Goal: Transaction & Acquisition: Download file/media

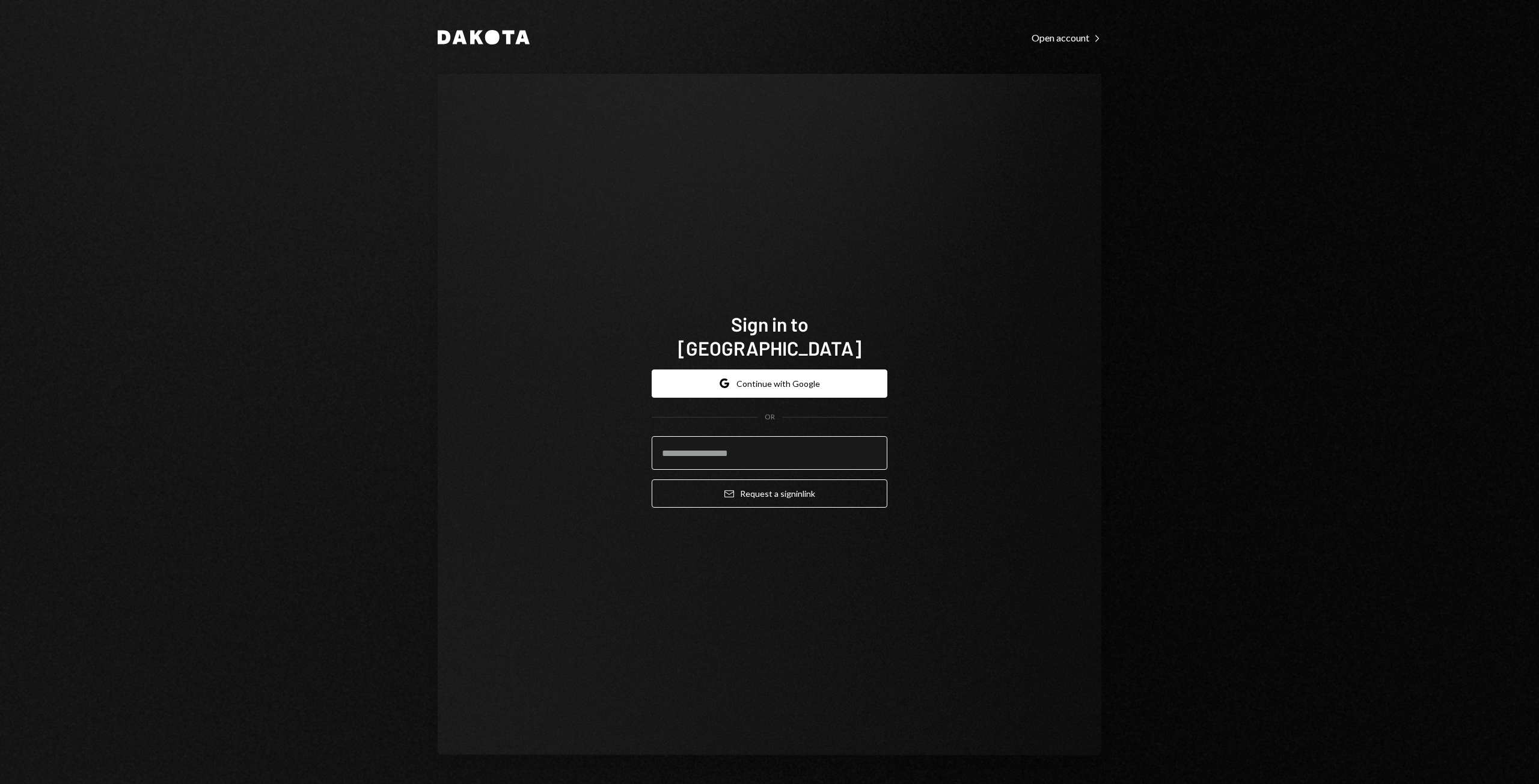
click at [712, 445] on input "email" at bounding box center [770, 453] width 236 height 34
type input "**********"
click at [744, 485] on button "Email Request a sign in link" at bounding box center [770, 493] width 236 height 28
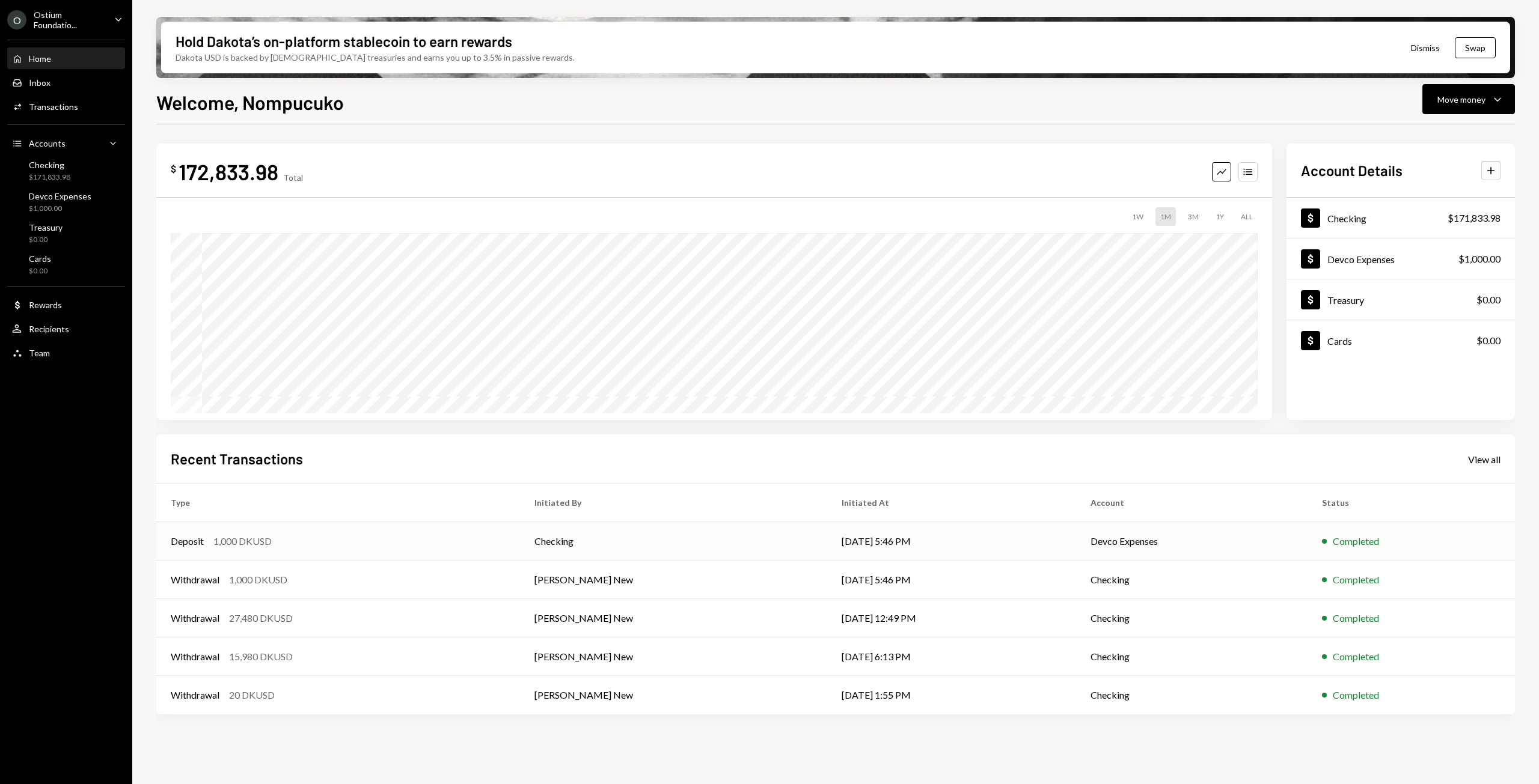
click at [1115, 543] on td "Devco Expenses" at bounding box center [1192, 541] width 232 height 38
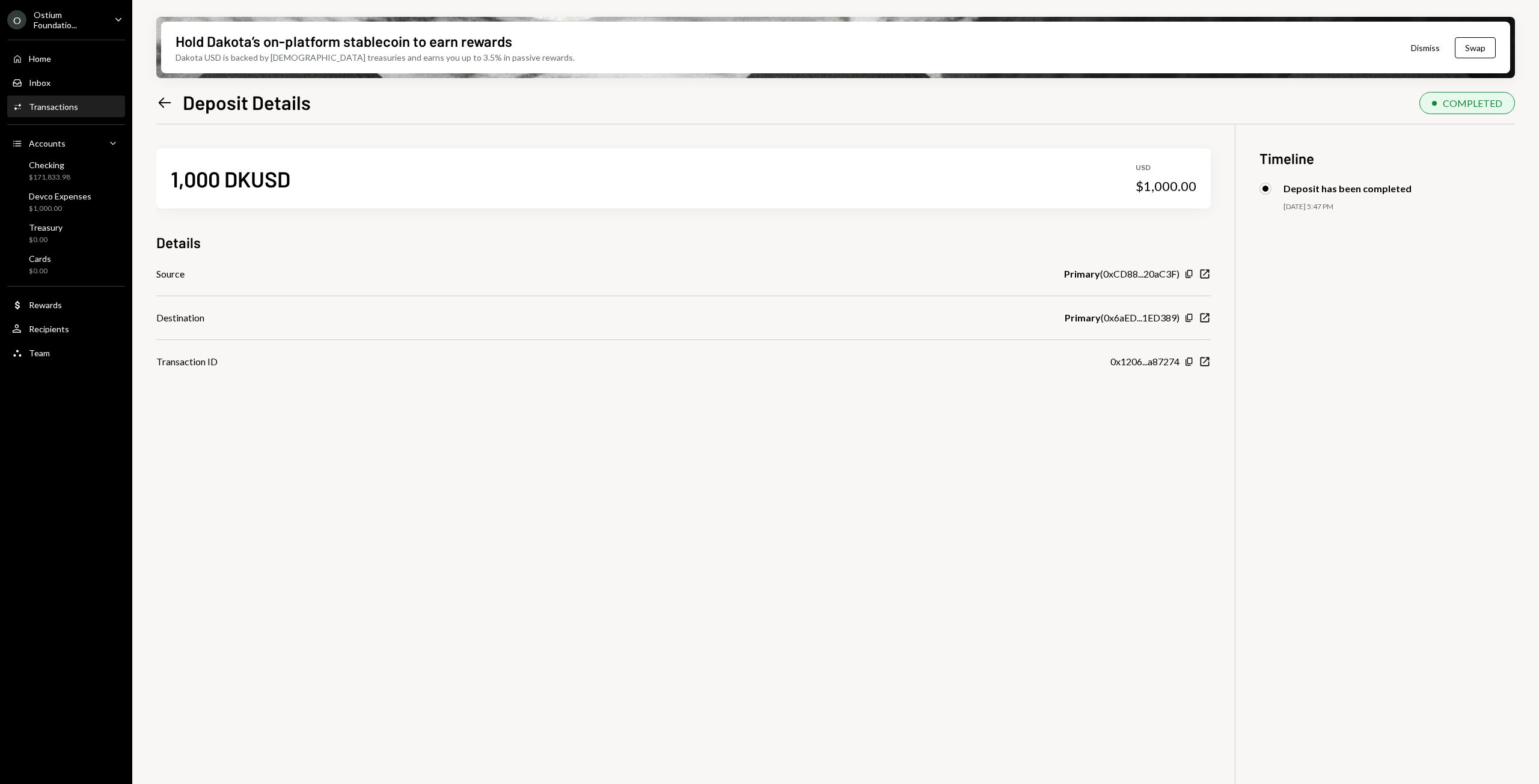
click at [1115, 543] on div "1,000 DKUSD USD $1,000.00 Details Source Primary ( 0xCD88...20aC3F ) Copy New W…" at bounding box center [836, 516] width 1359 height 784
click at [1204, 273] on icon "New Window" at bounding box center [1205, 274] width 12 height 12
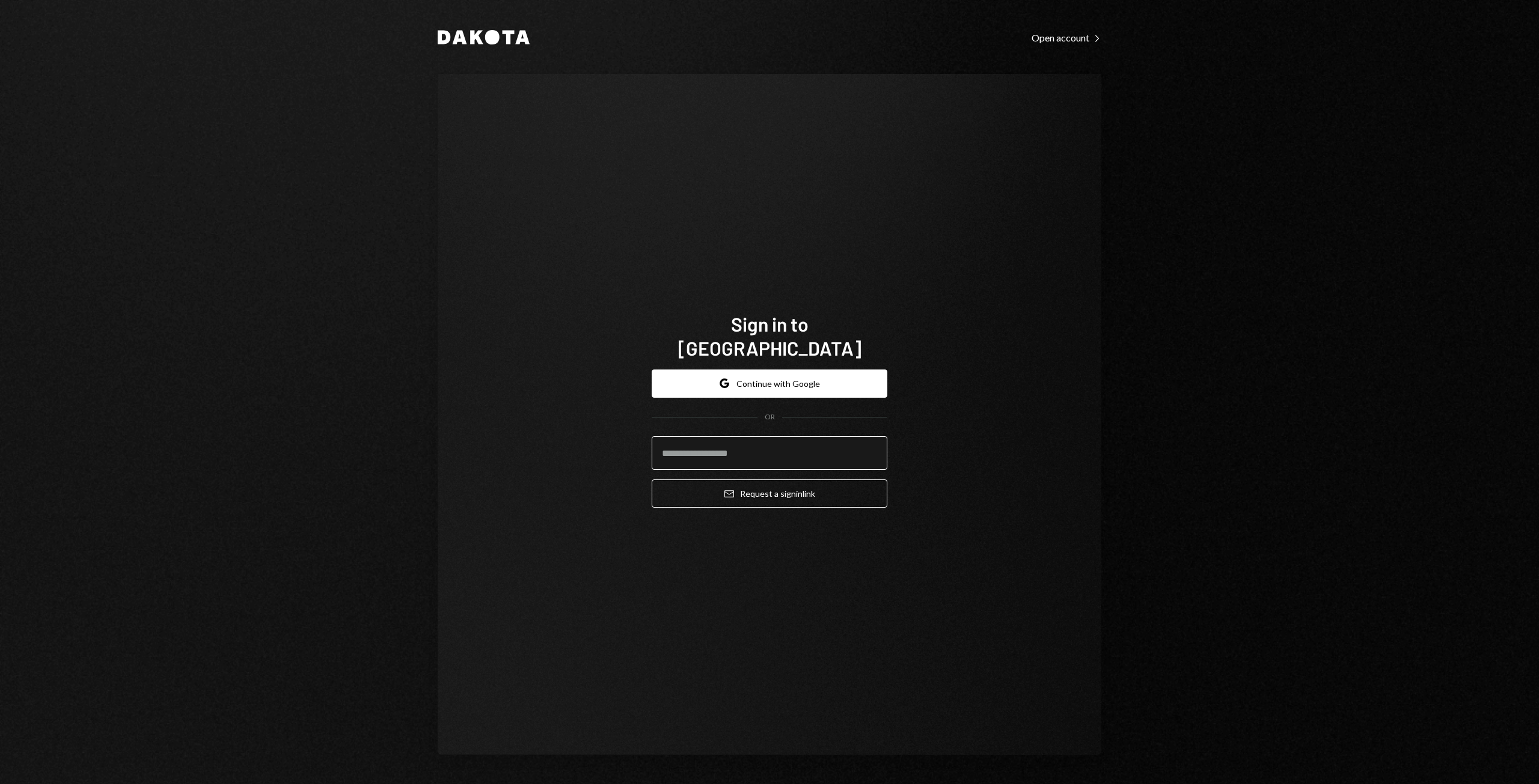
click at [732, 441] on input "email" at bounding box center [770, 453] width 236 height 34
type input "**********"
click at [747, 445] on input "**********" at bounding box center [770, 453] width 236 height 34
click at [731, 447] on input "**********" at bounding box center [770, 453] width 236 height 34
click at [746, 369] on button "Google Continue with Google" at bounding box center [770, 383] width 236 height 28
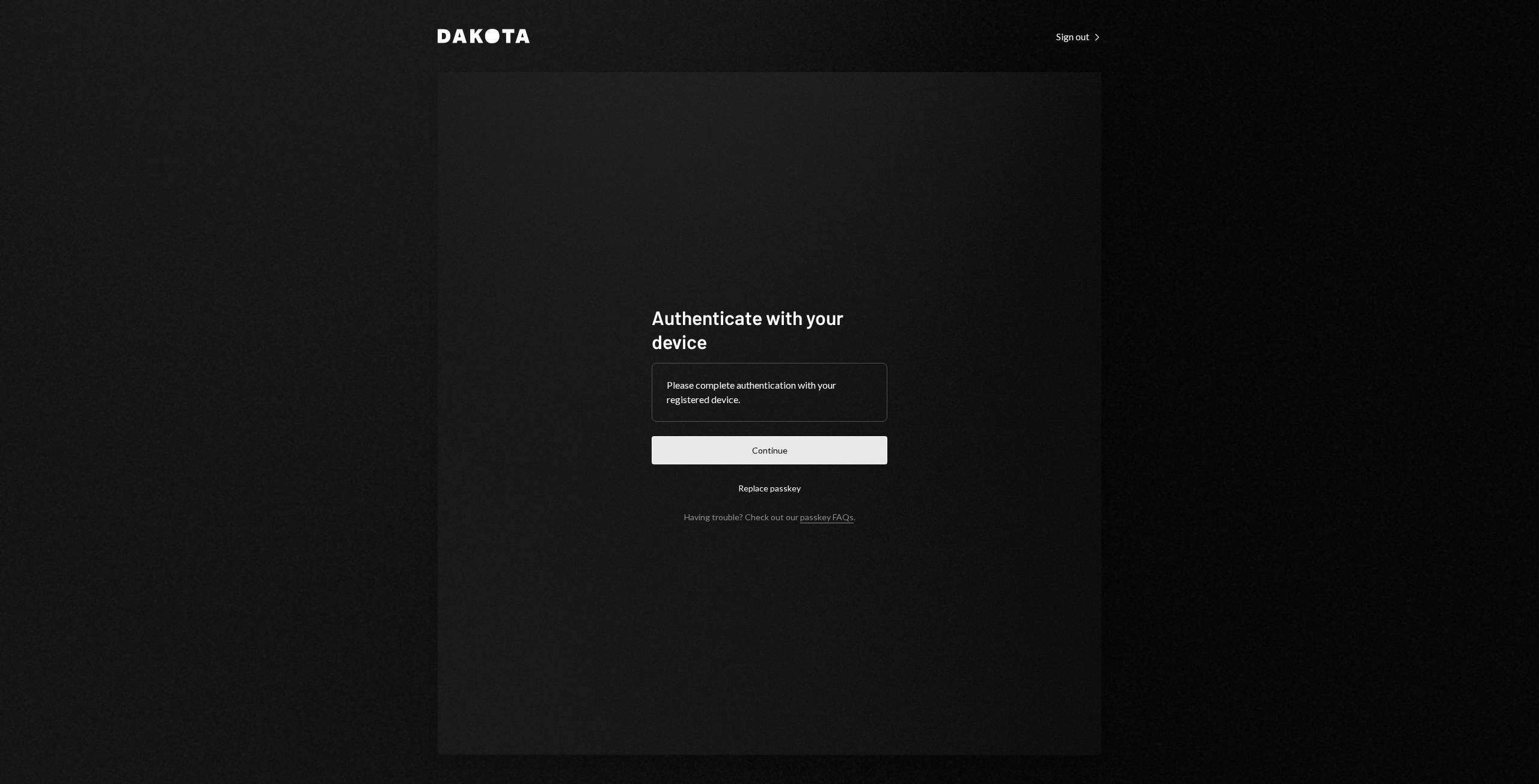
click at [756, 453] on button "Continue" at bounding box center [770, 450] width 236 height 28
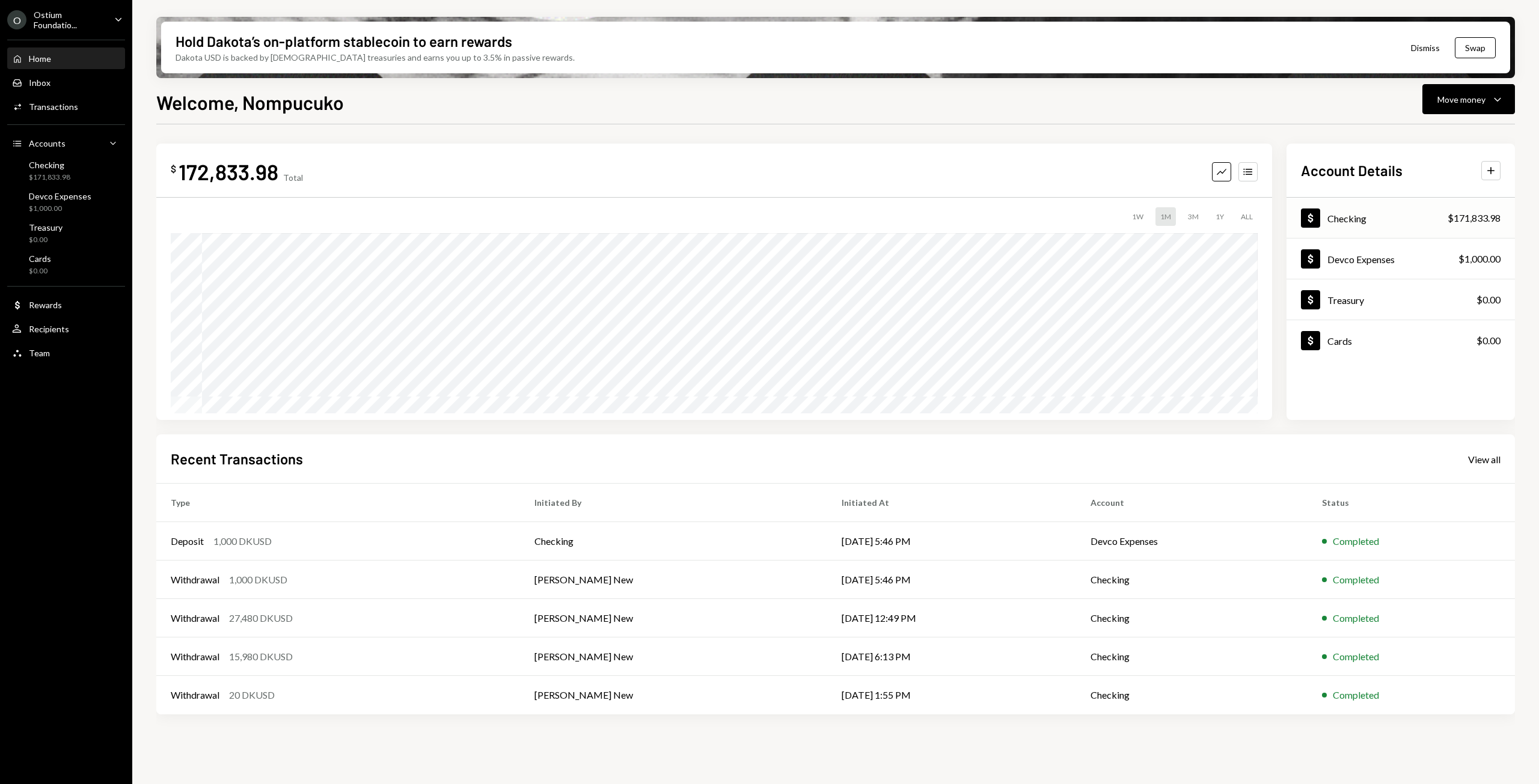
click at [1369, 219] on div "Dollar Checking $171,833.98" at bounding box center [1401, 218] width 229 height 39
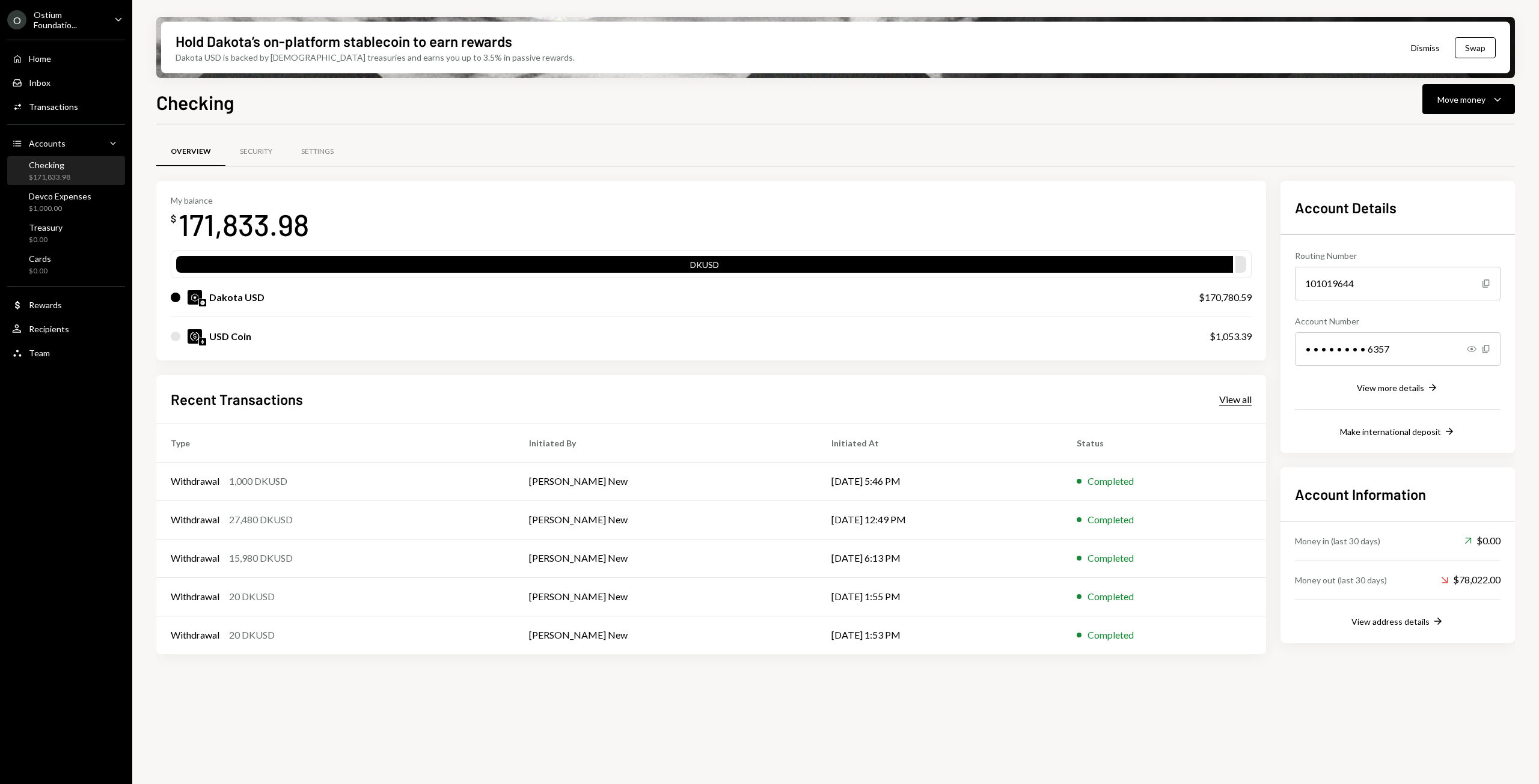
click at [1237, 404] on div "View all" at bounding box center [1235, 399] width 33 height 12
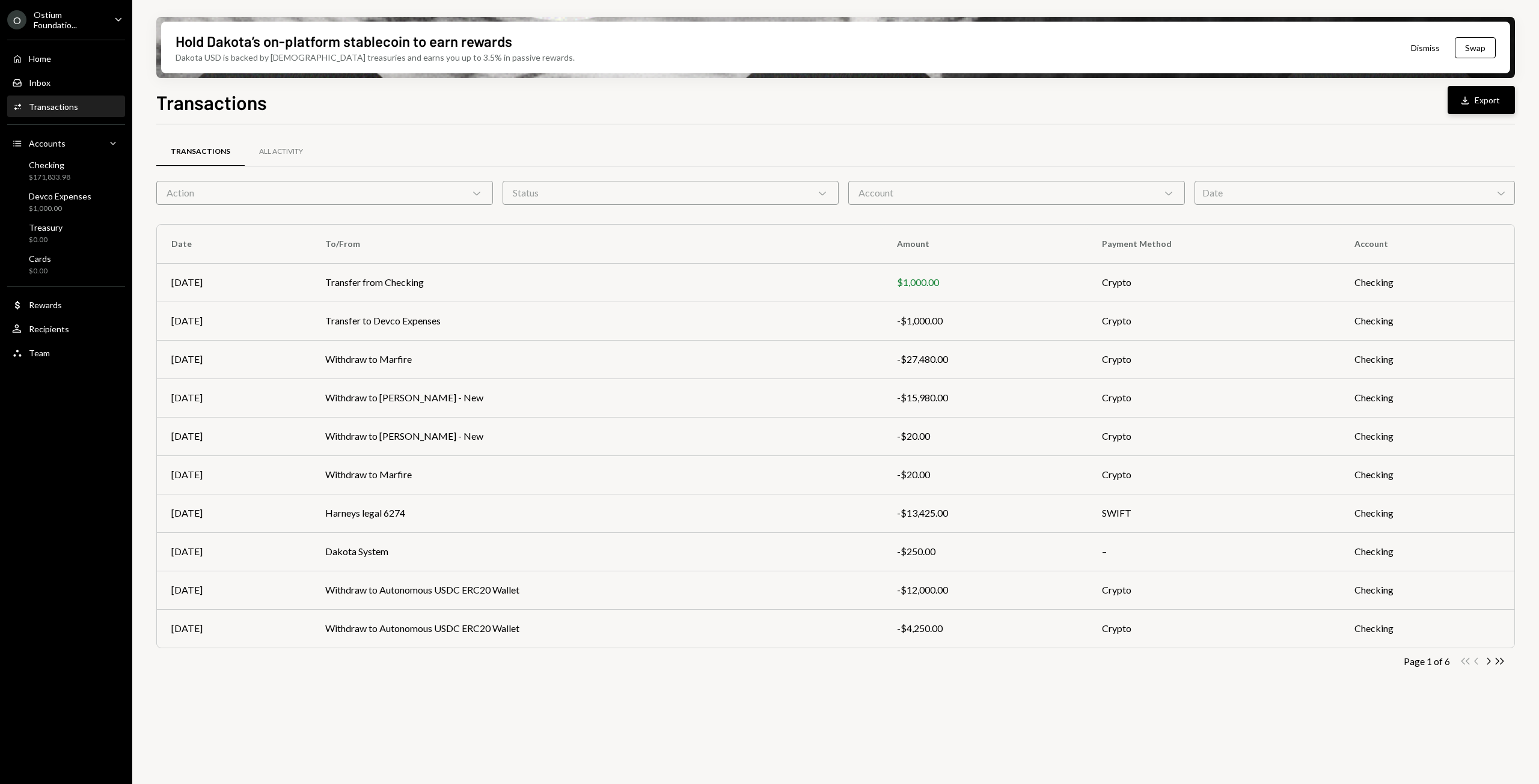
click at [1490, 95] on button "Download Export" at bounding box center [1481, 100] width 67 height 28
click at [814, 283] on td "Transfer from Checking" at bounding box center [596, 282] width 572 height 38
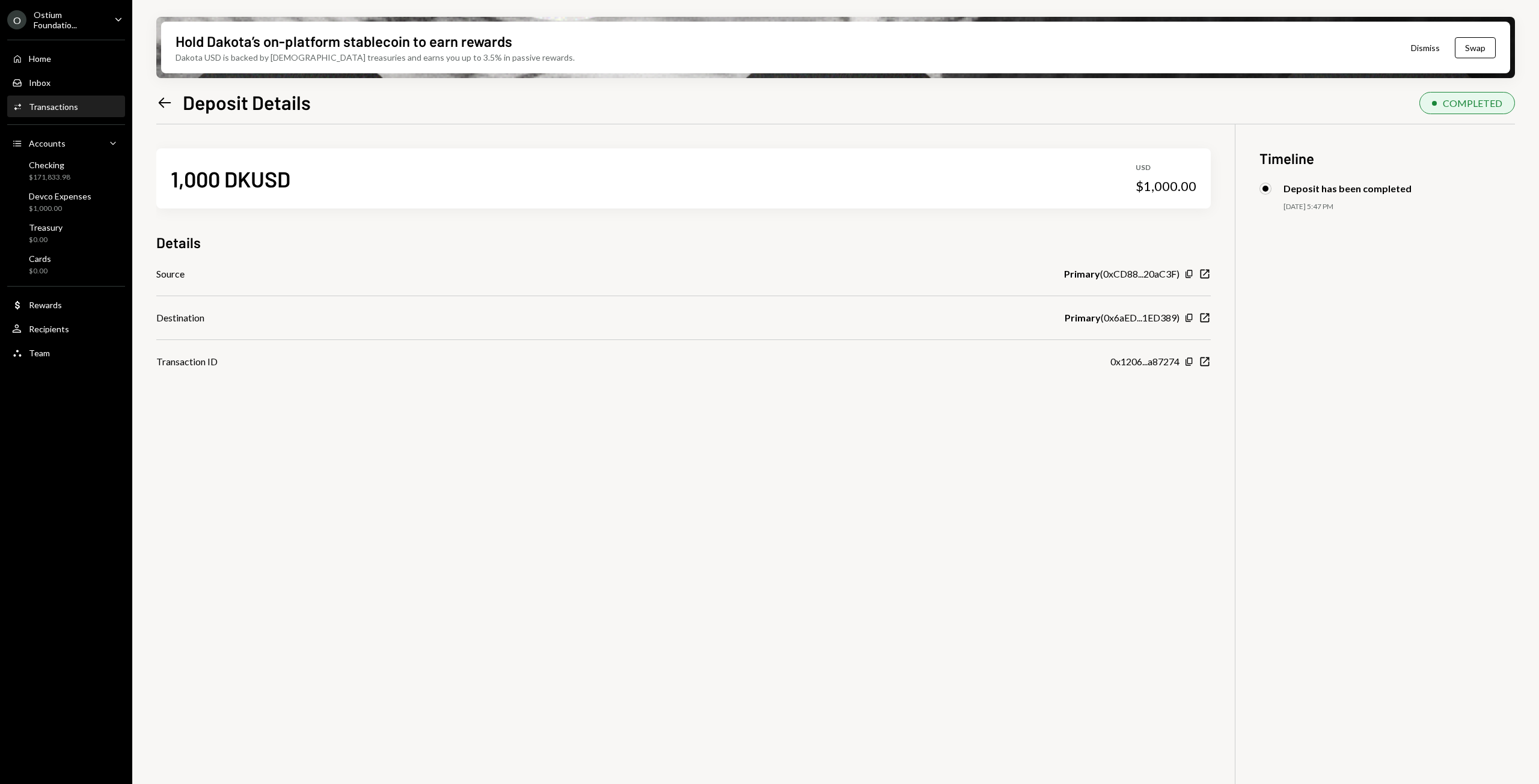
click at [581, 267] on div "Source Primary ( 0xCD88...20aC3F ) Copy New Window" at bounding box center [684, 273] width 1055 height 14
click at [1189, 273] on icon "Copy" at bounding box center [1189, 274] width 9 height 9
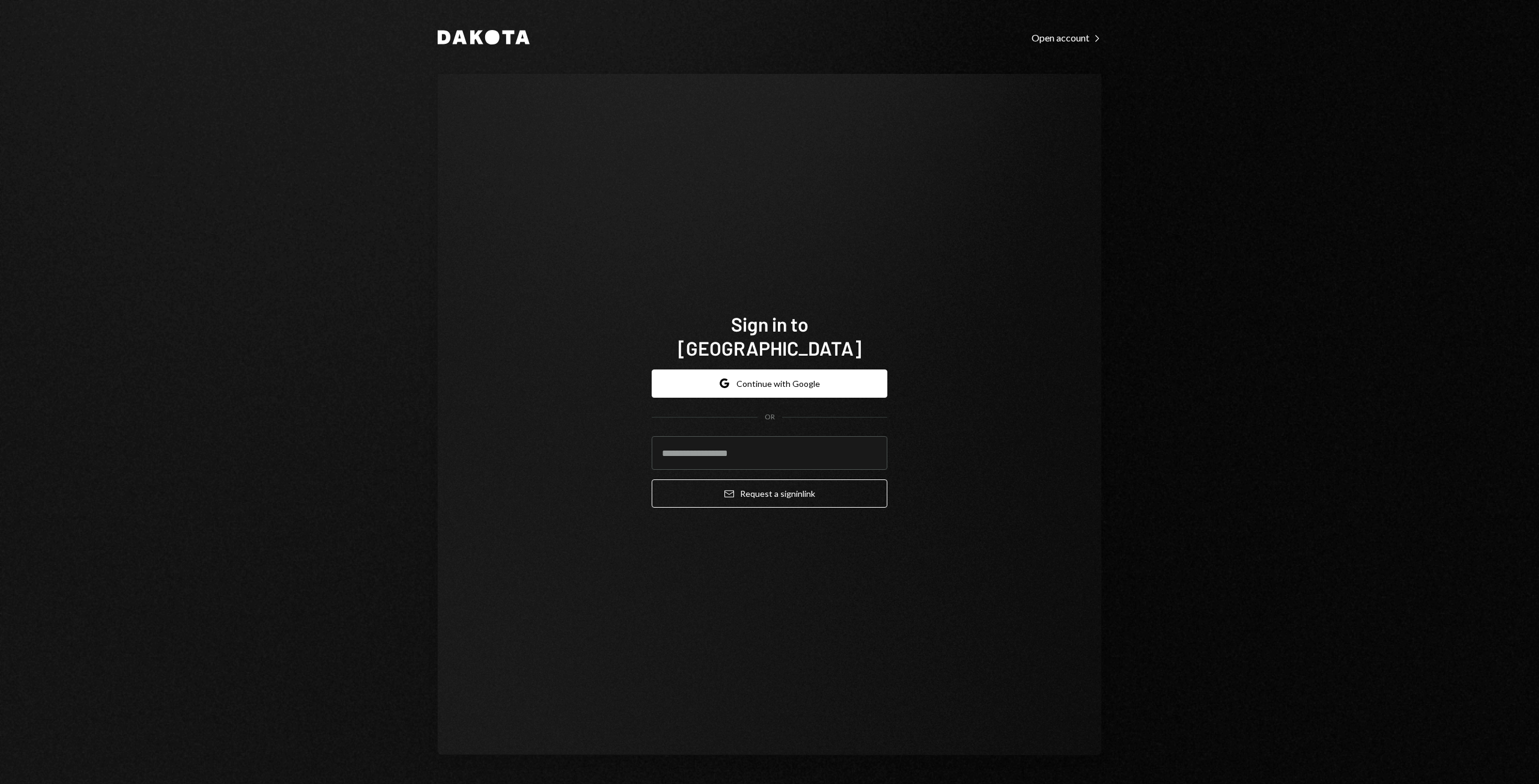
type input "**********"
click at [773, 486] on button "Email Request a sign in link" at bounding box center [770, 493] width 236 height 28
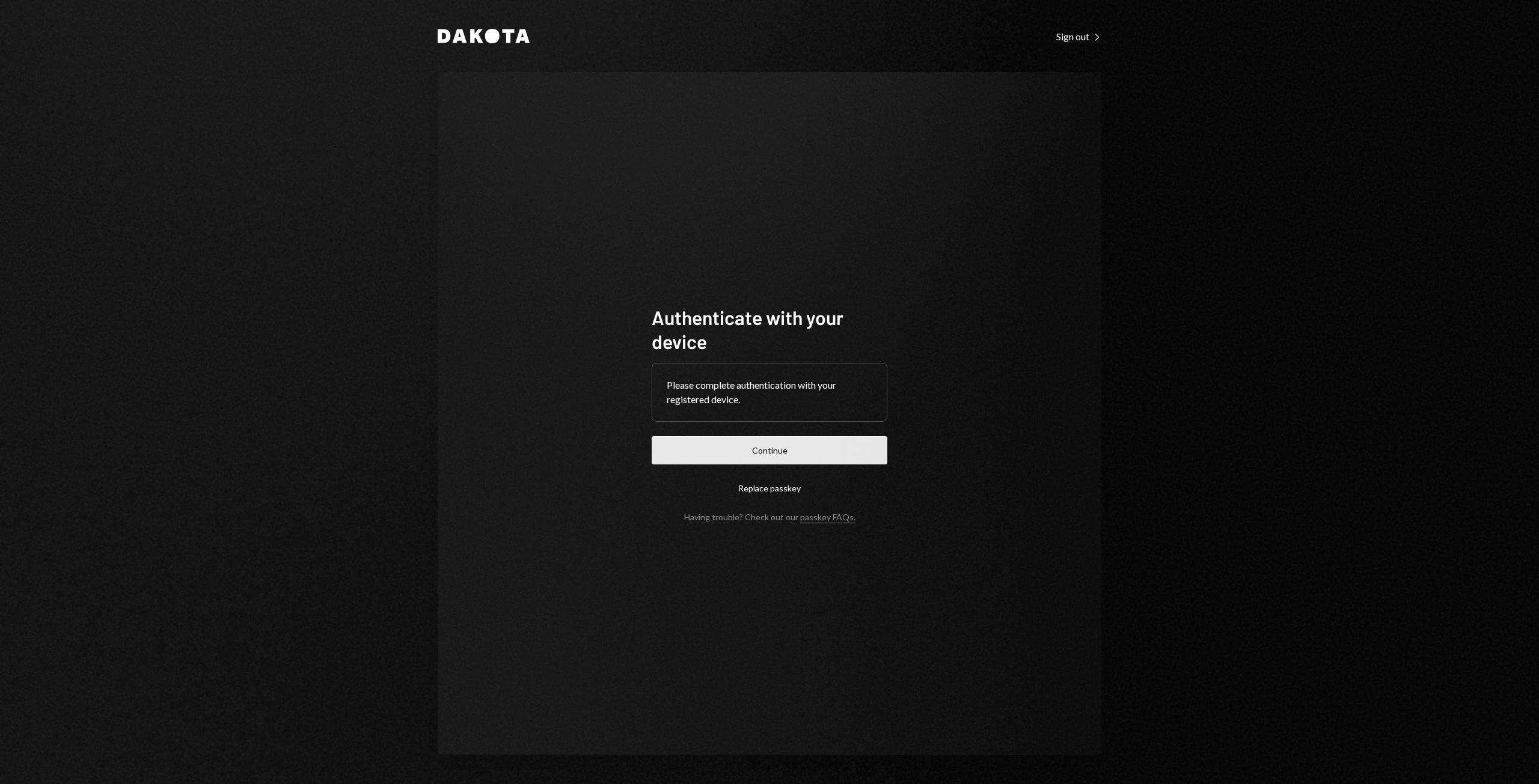
click at [788, 452] on button "Continue" at bounding box center [770, 450] width 236 height 28
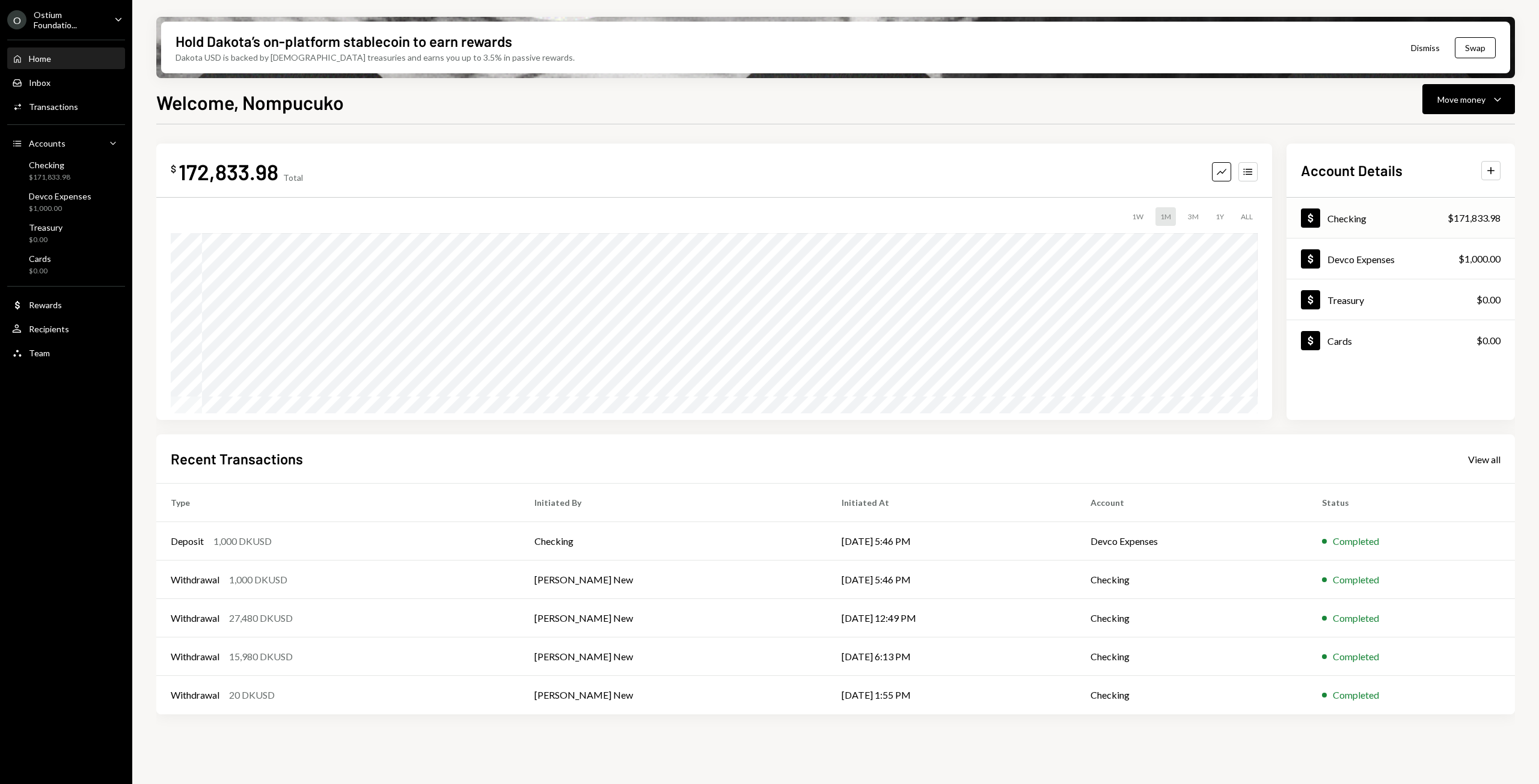
click at [1390, 223] on div "Dollar Checking $171,833.98" at bounding box center [1401, 218] width 229 height 39
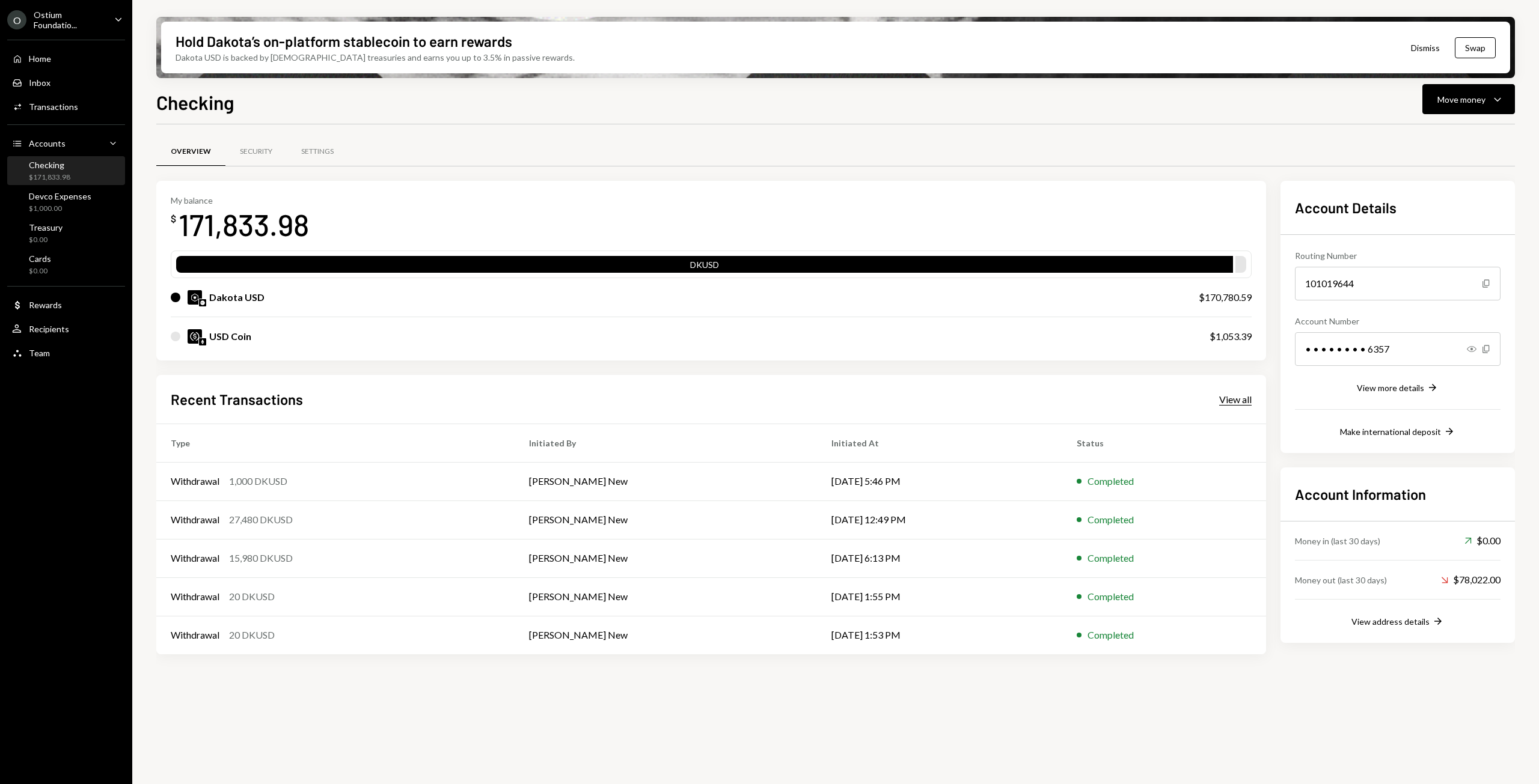
click at [1232, 401] on div "View all" at bounding box center [1235, 399] width 33 height 12
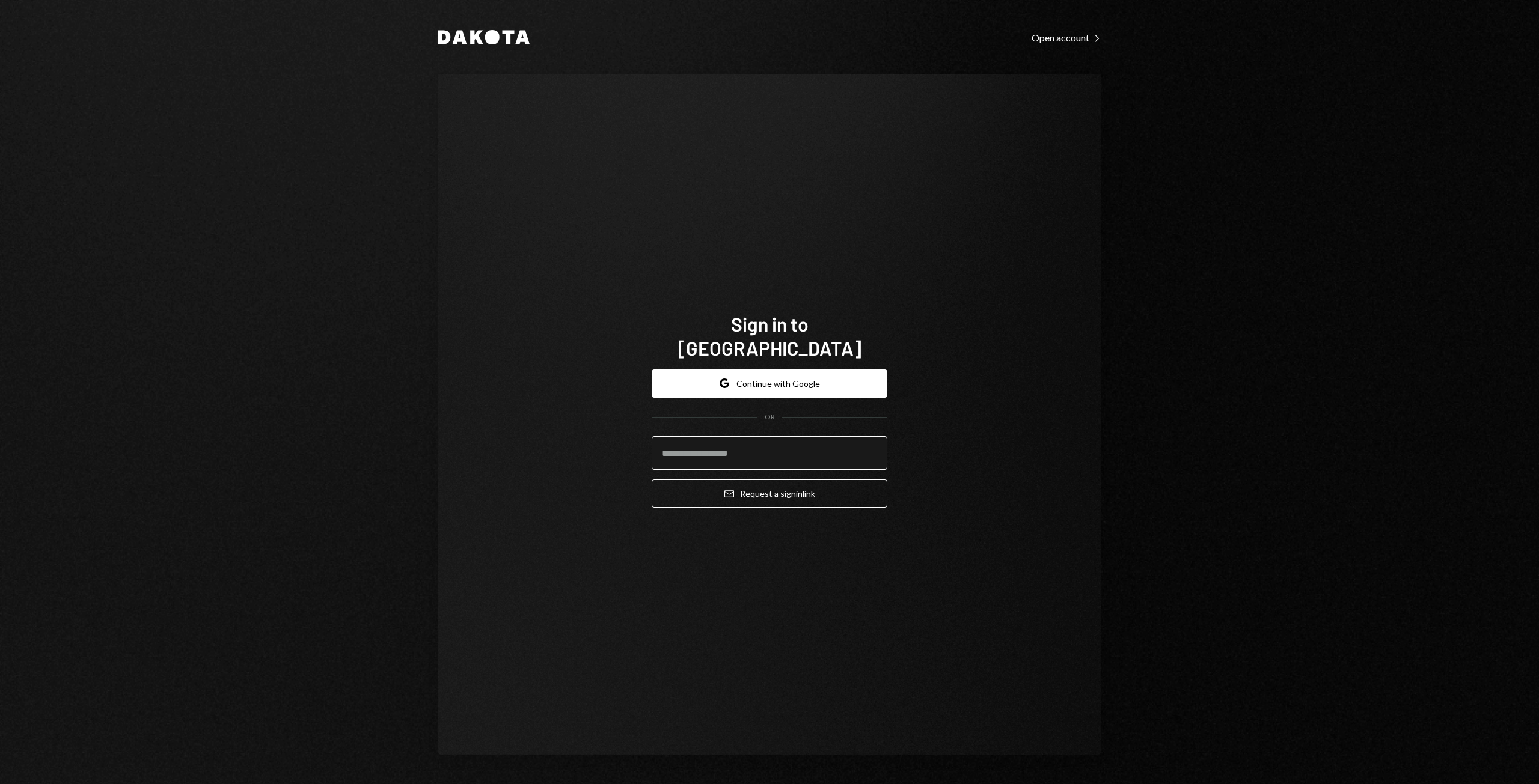
click at [711, 448] on input "email" at bounding box center [770, 453] width 236 height 34
type input "**********"
click at [747, 479] on button "Email Request a sign in link" at bounding box center [770, 493] width 236 height 28
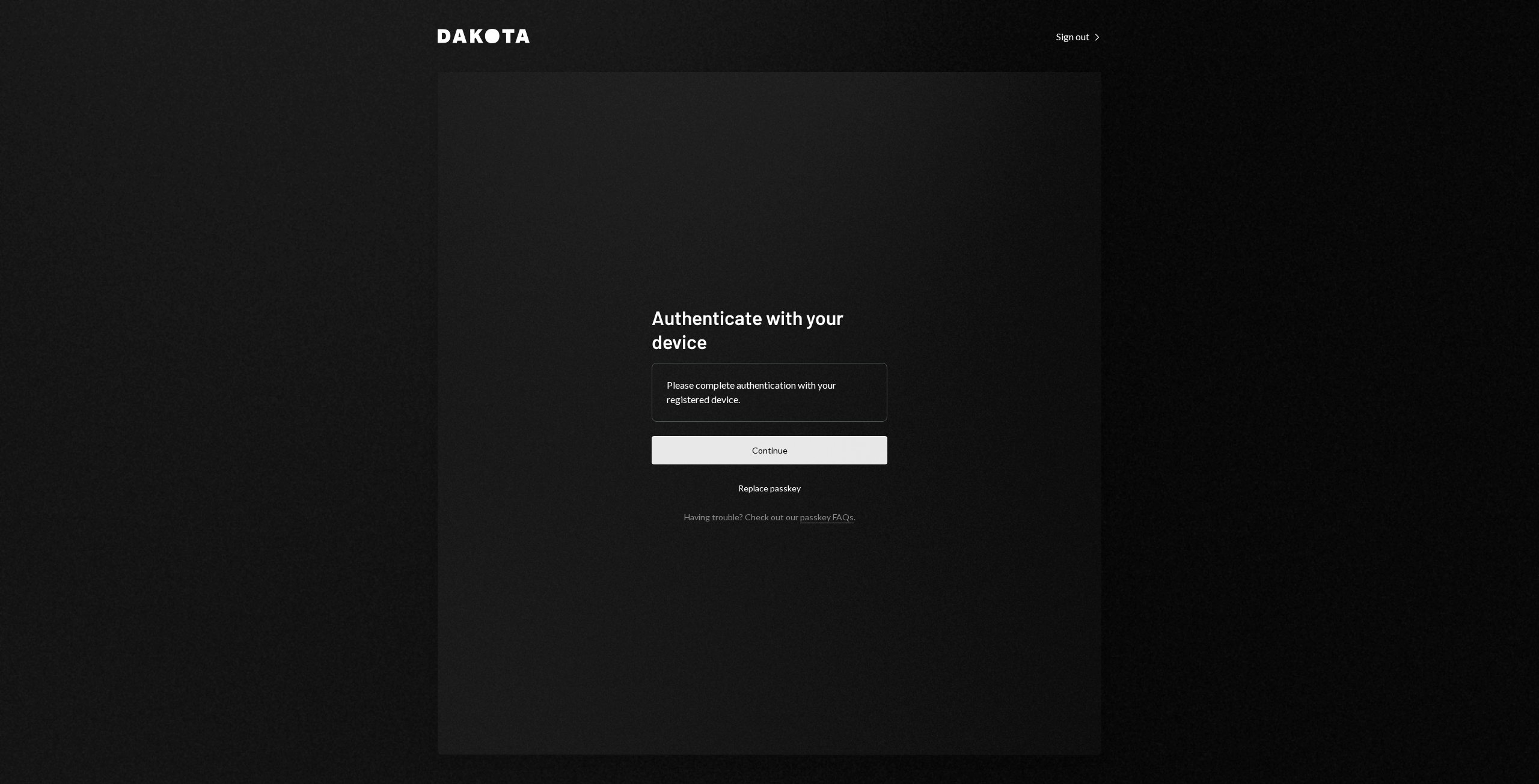
click at [763, 447] on button "Continue" at bounding box center [770, 450] width 236 height 28
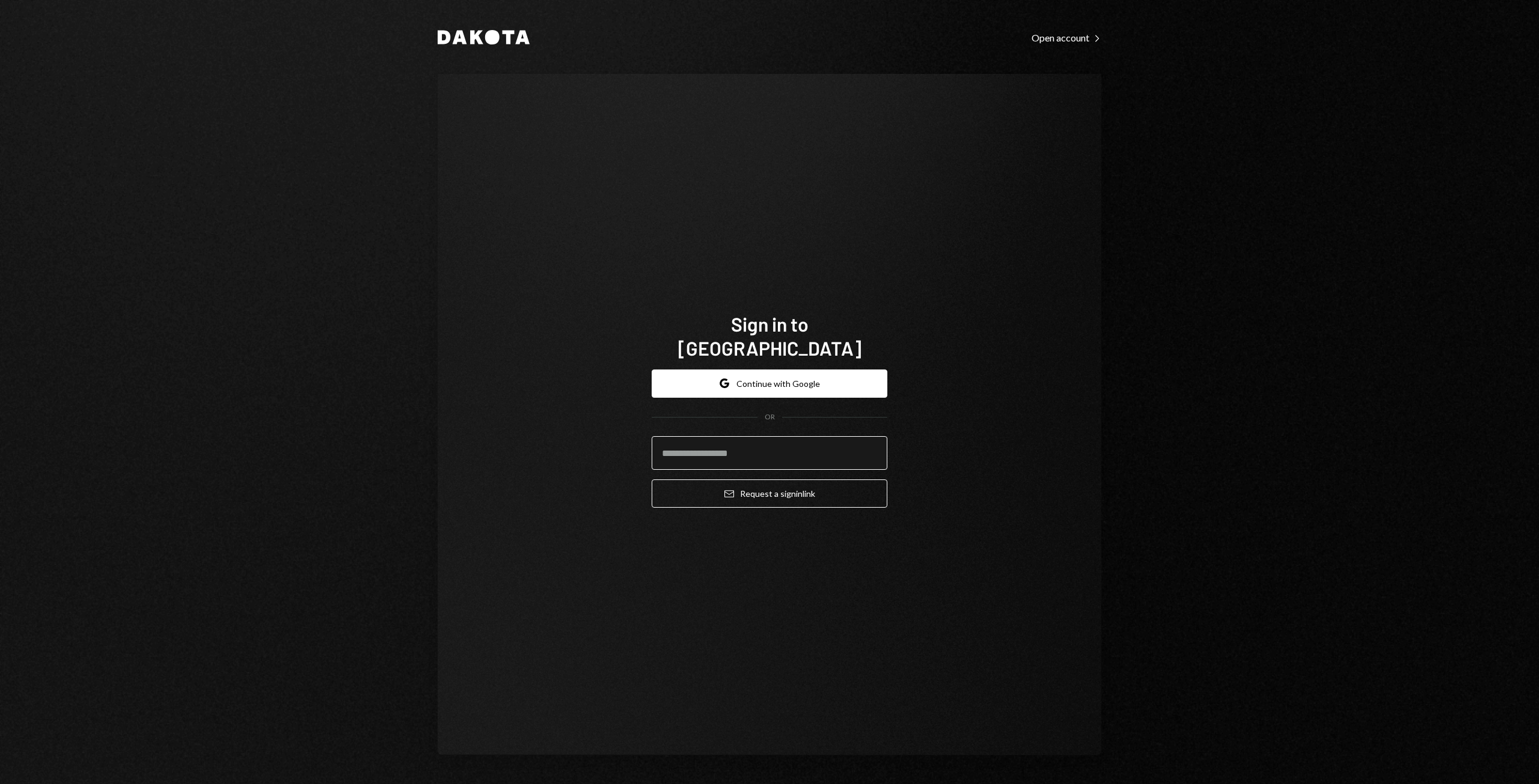
click at [684, 442] on input "email" at bounding box center [770, 453] width 236 height 34
type input "**********"
click at [729, 489] on icon "Email" at bounding box center [729, 494] width 9 height 9
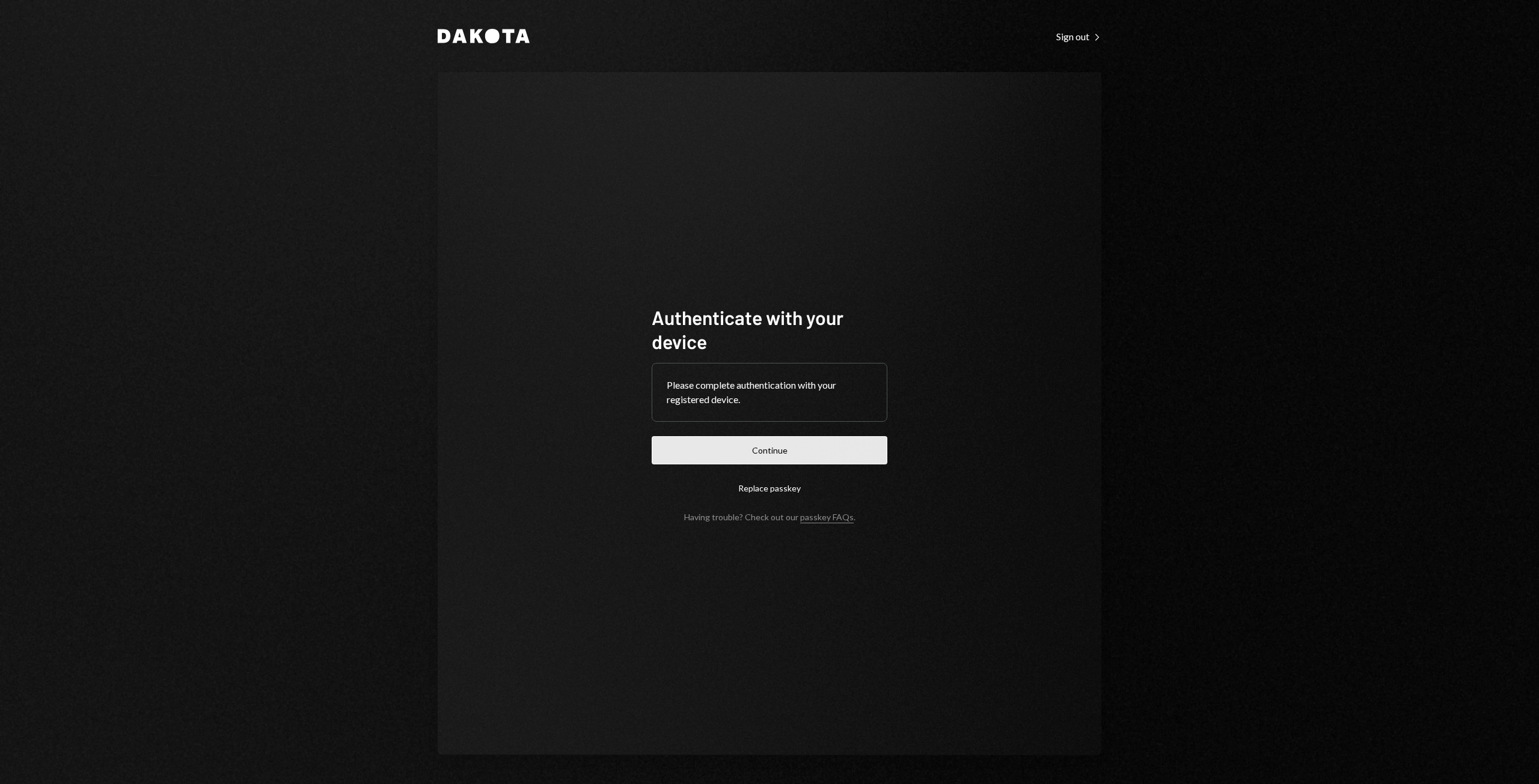
click at [759, 449] on button "Continue" at bounding box center [770, 450] width 236 height 28
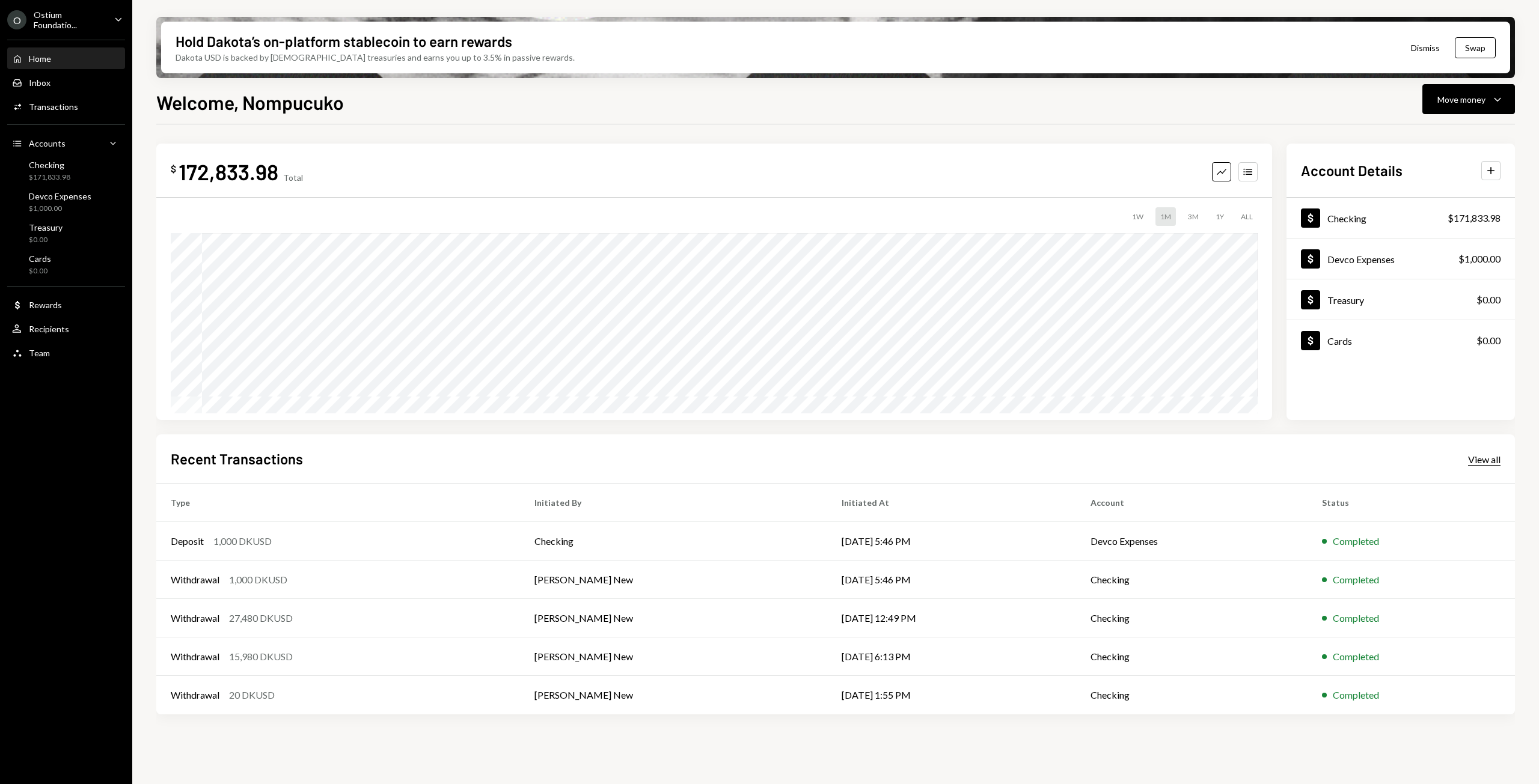
click at [1489, 459] on div "View all" at bounding box center [1484, 460] width 33 height 12
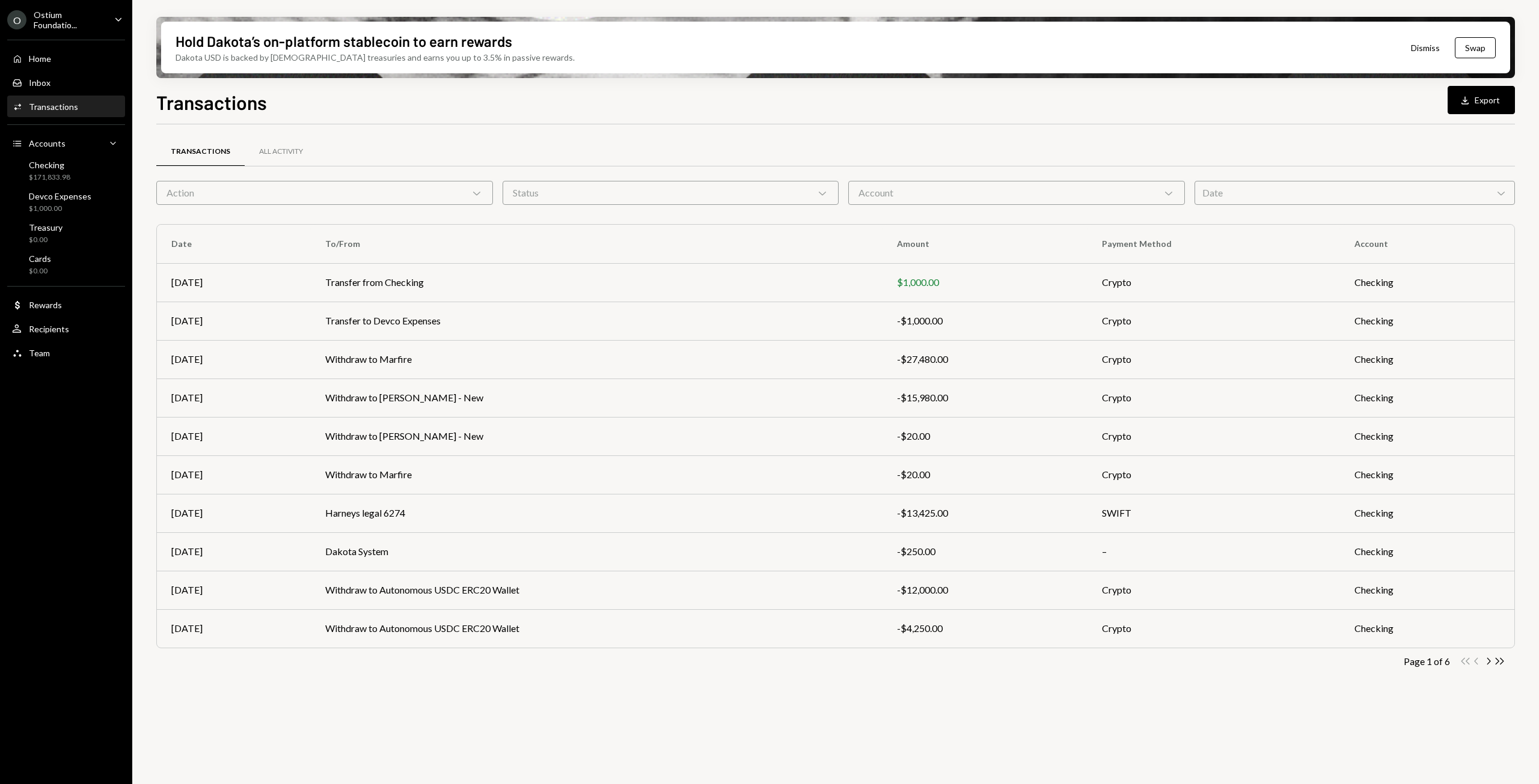
drag, startPoint x: 1477, startPoint y: 99, endPoint x: 1480, endPoint y: 114, distance: 15.3
click at [1478, 99] on button "Download Export" at bounding box center [1481, 100] width 67 height 28
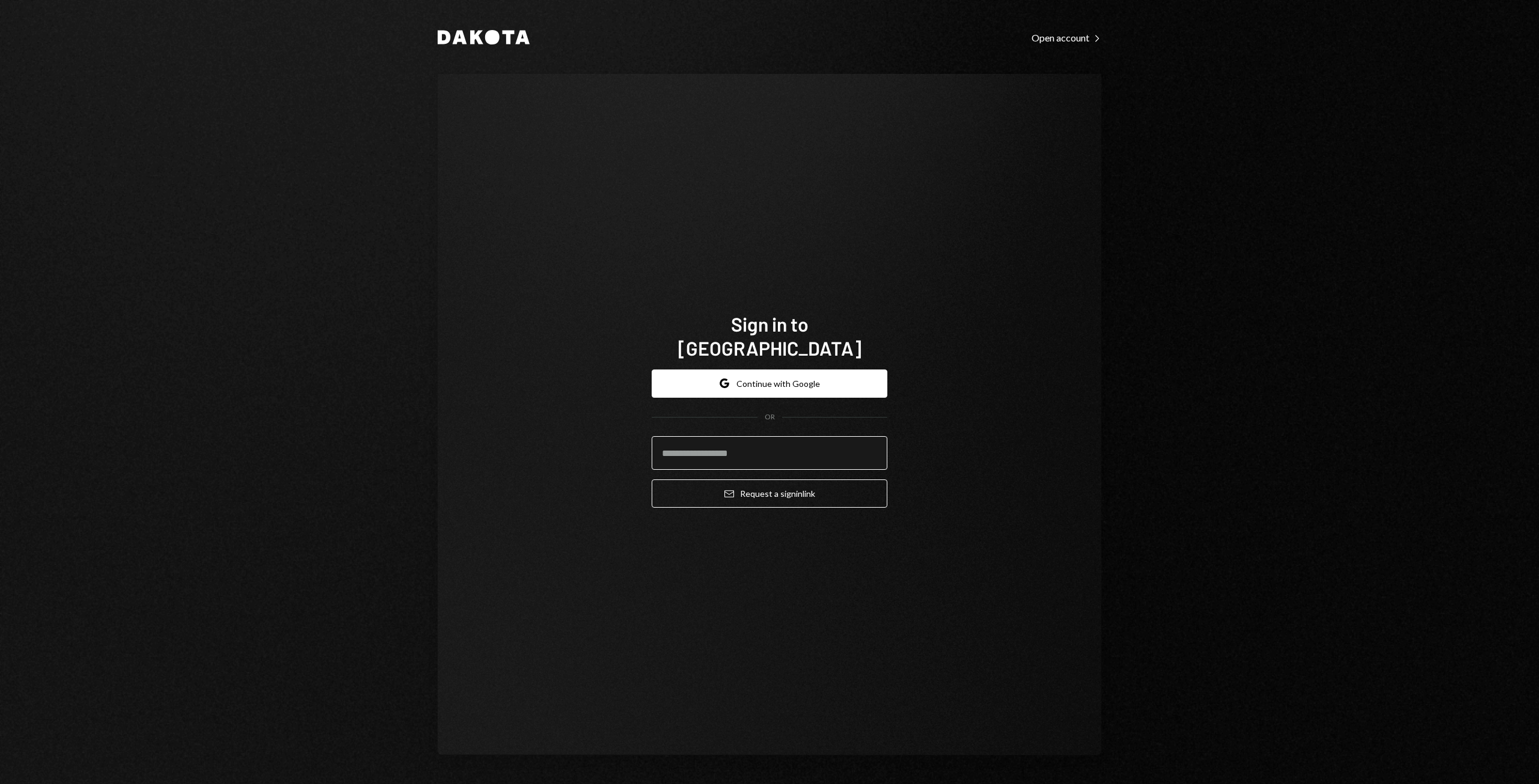
click at [732, 442] on input "email" at bounding box center [770, 453] width 236 height 34
type input "**********"
click at [756, 481] on button "Email Request a sign in link" at bounding box center [770, 493] width 236 height 28
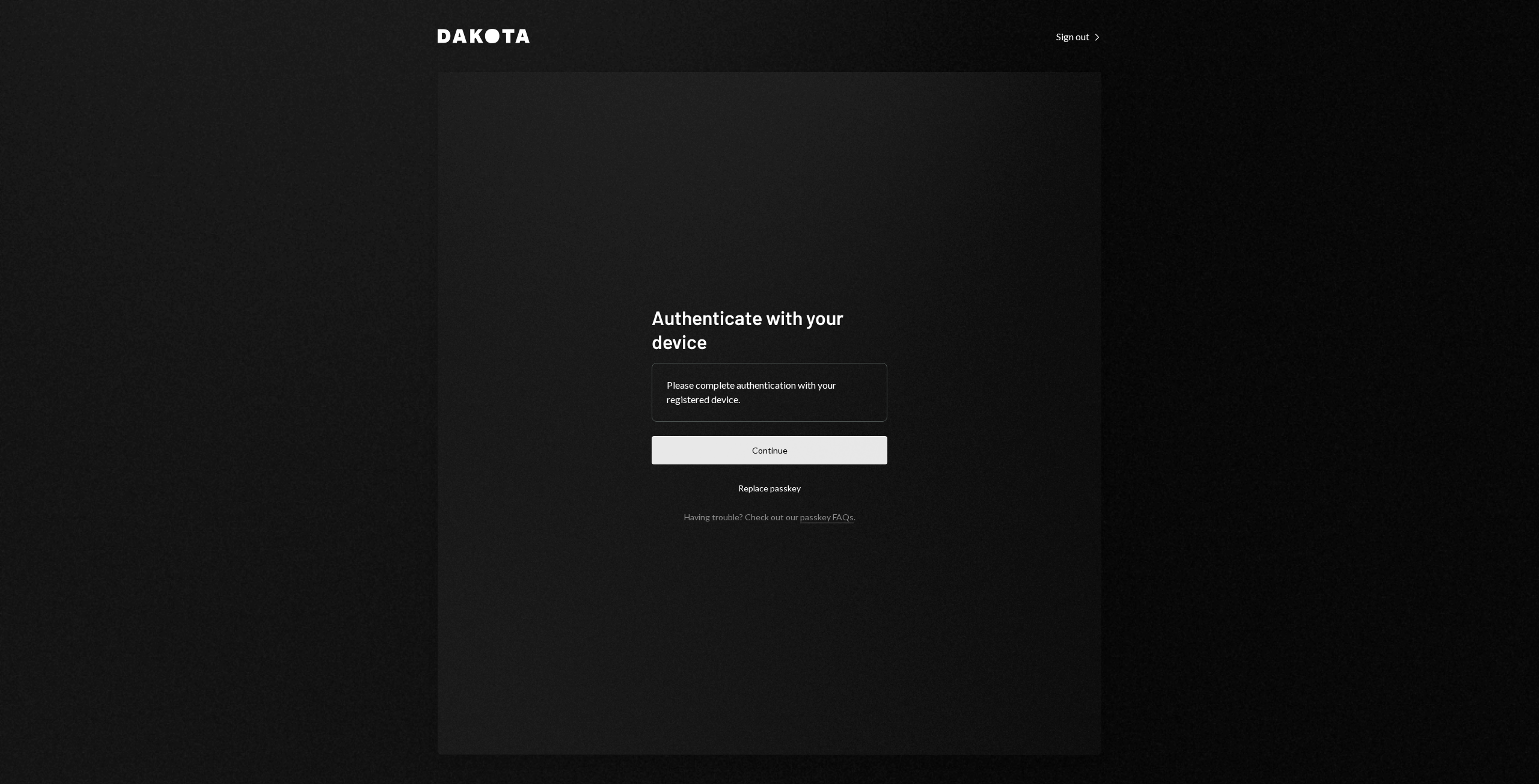
click at [756, 454] on button "Continue" at bounding box center [770, 450] width 236 height 28
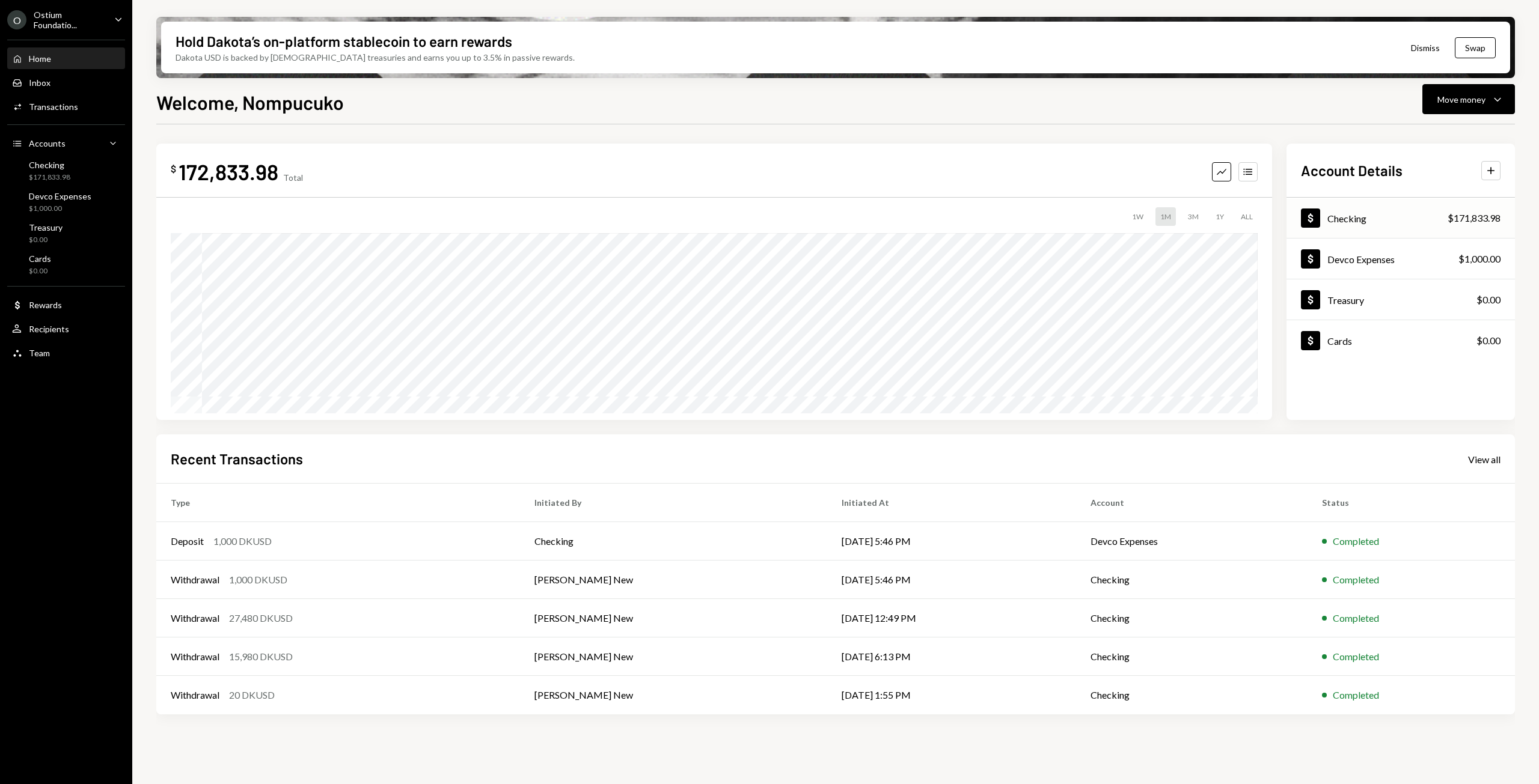
click at [1379, 228] on div "Dollar Checking $171,833.98" at bounding box center [1401, 218] width 229 height 39
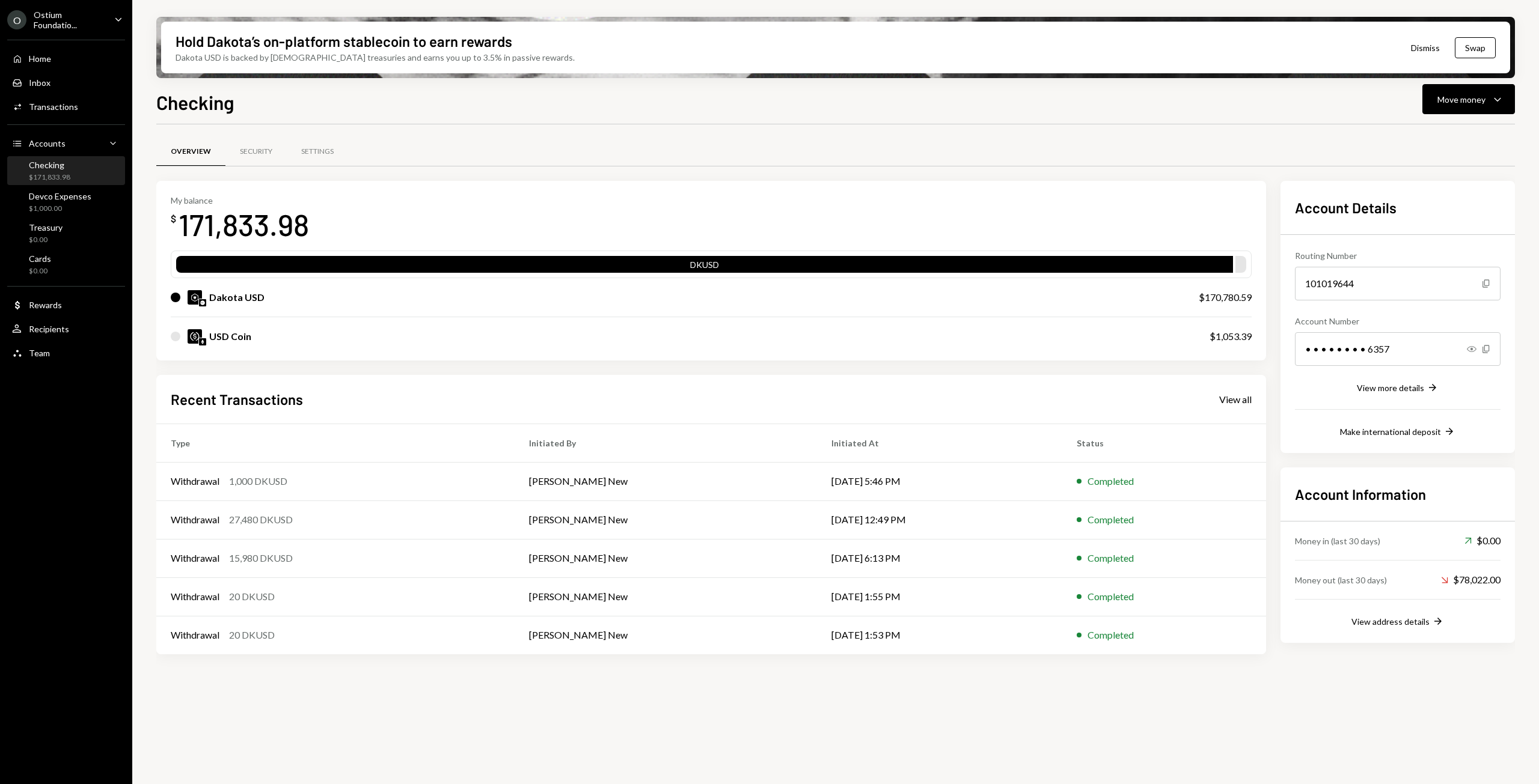
click at [47, 173] on div "$171,833.98" at bounding box center [49, 177] width 41 height 10
click at [47, 172] on div "Checking $171,833.98" at bounding box center [49, 171] width 41 height 22
click at [1231, 404] on div "View all" at bounding box center [1235, 399] width 33 height 12
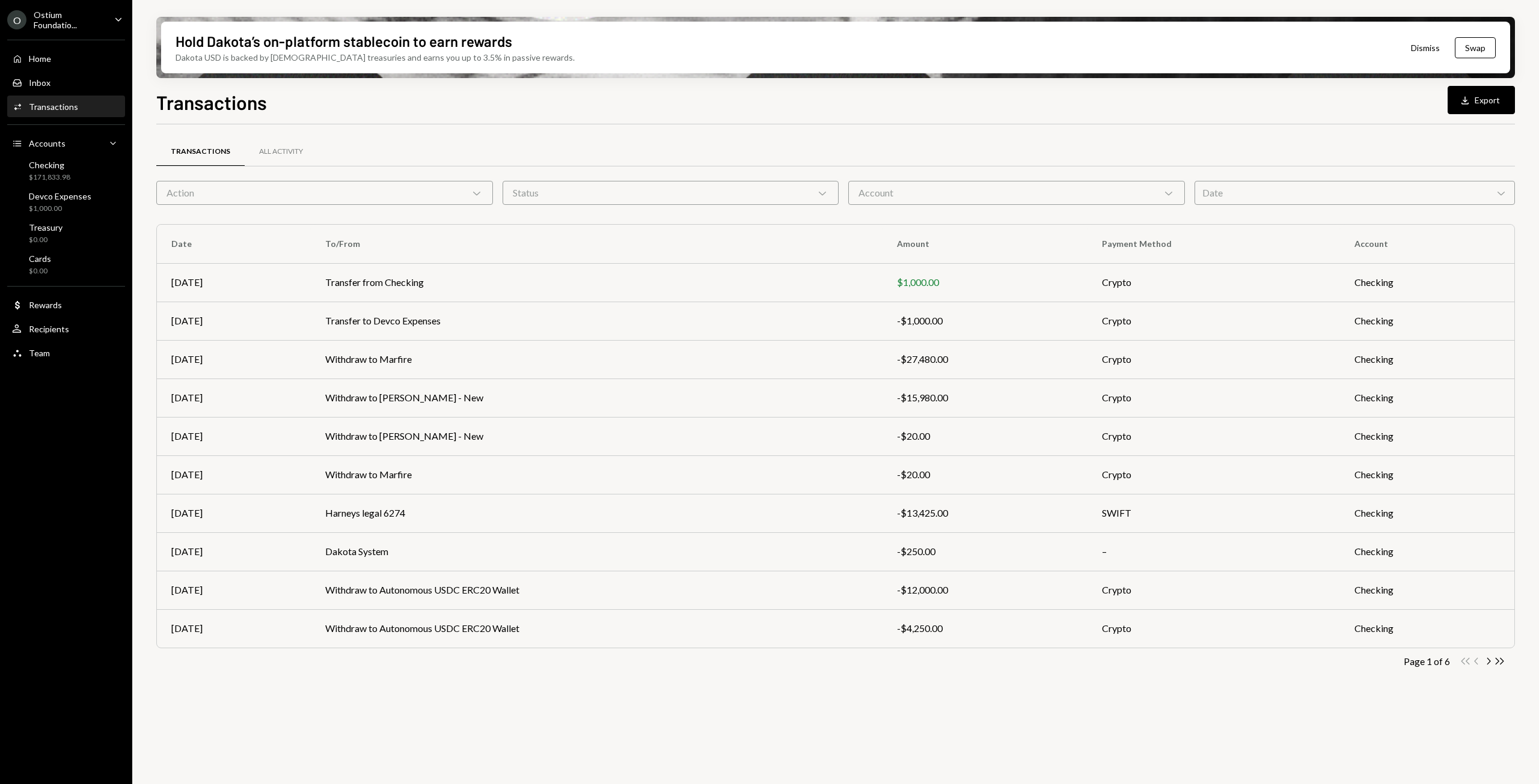
click at [117, 24] on icon "Caret Down" at bounding box center [118, 20] width 13 height 13
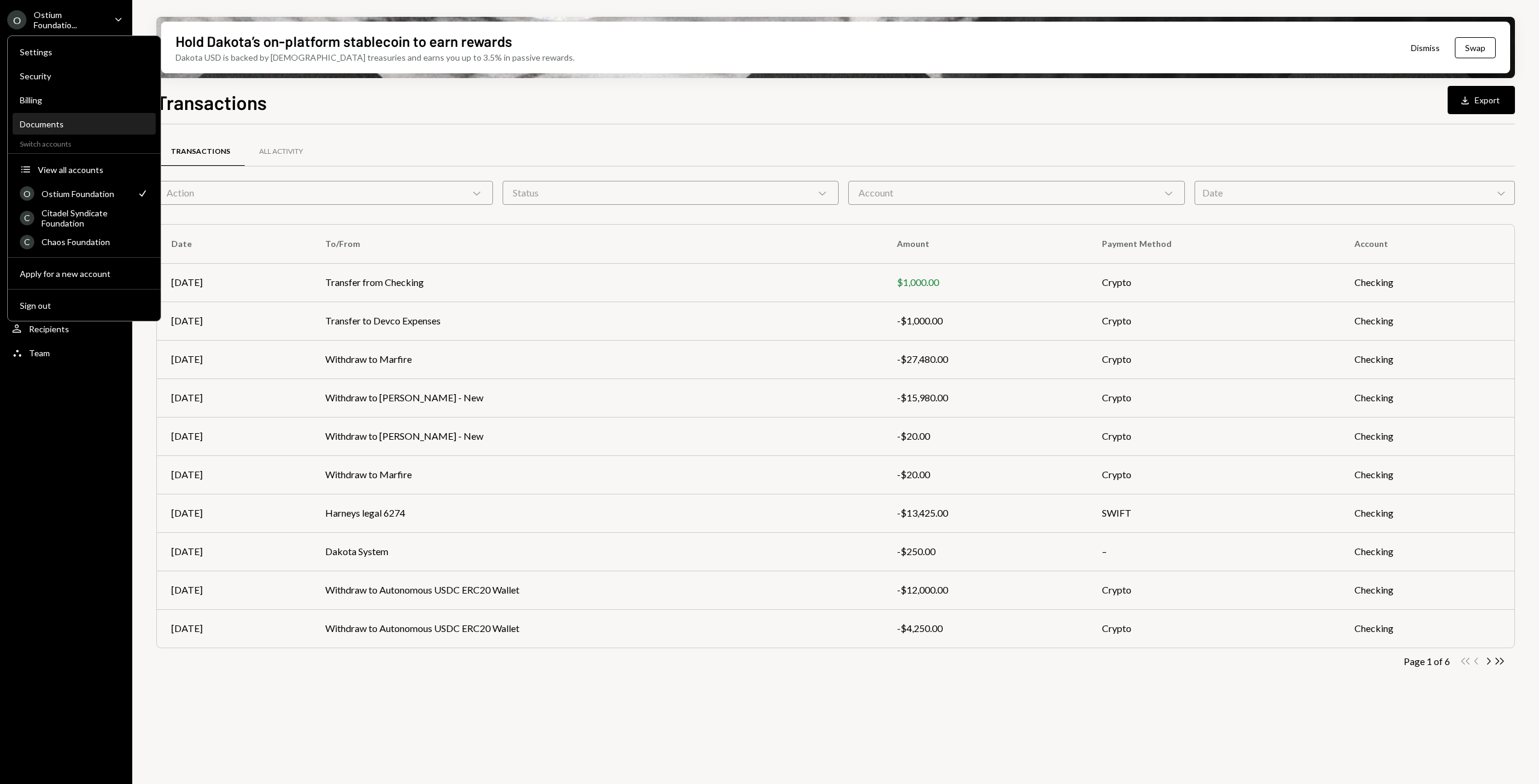
click at [59, 122] on div "Documents" at bounding box center [84, 124] width 129 height 10
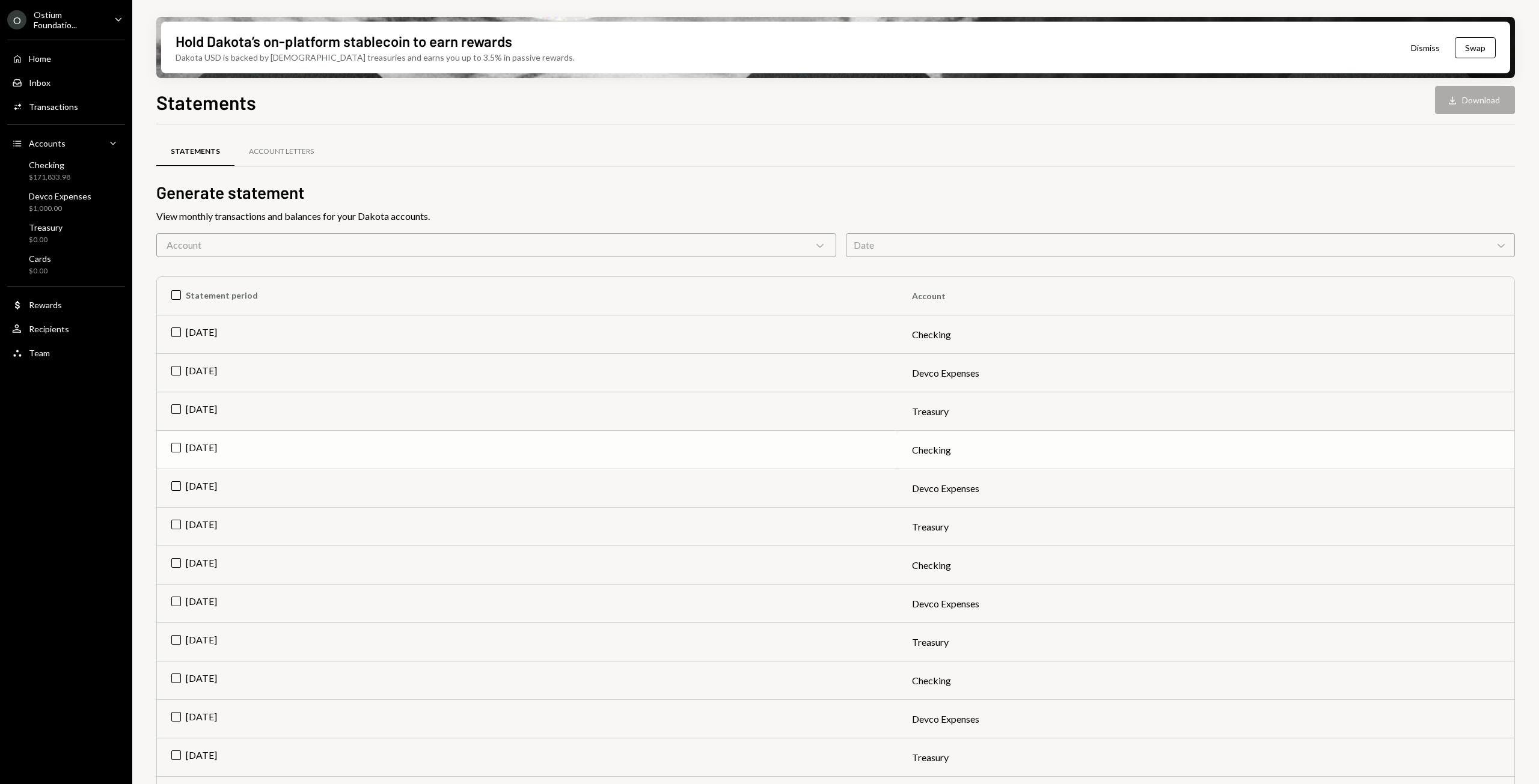
click at [186, 452] on td "Jun 2025" at bounding box center [527, 449] width 741 height 38
click at [840, 454] on td "Check Jun 2025" at bounding box center [527, 449] width 741 height 38
click at [1469, 105] on div "Statements Download Download" at bounding box center [836, 101] width 1359 height 26
click at [204, 488] on td "Jun 2025" at bounding box center [527, 488] width 741 height 38
click at [189, 452] on td "Jun 2025" at bounding box center [527, 449] width 741 height 38
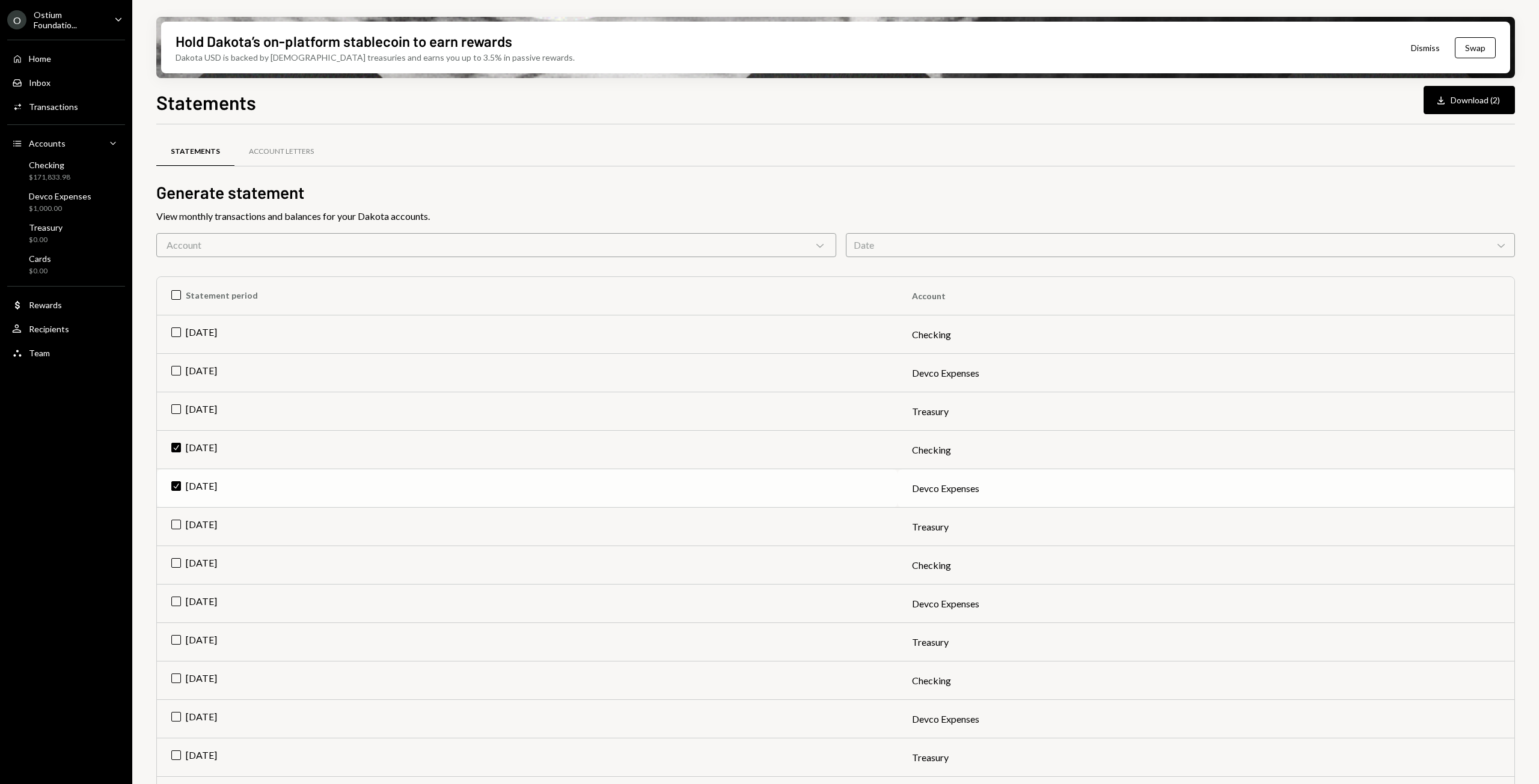
click at [177, 488] on td "Check Jun 2025" at bounding box center [527, 488] width 741 height 38
click at [1478, 100] on button "Download Download" at bounding box center [1476, 100] width 80 height 28
click at [176, 568] on td "May 2025" at bounding box center [527, 565] width 741 height 38
click at [176, 442] on td "Check Jun 2025" at bounding box center [527, 449] width 741 height 38
click at [1471, 103] on button "Download Download" at bounding box center [1476, 100] width 80 height 28
